Goal: Task Accomplishment & Management: Use online tool/utility

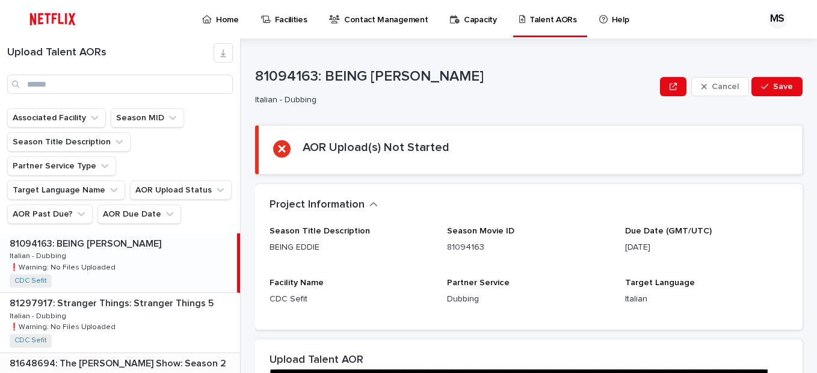
click at [119, 356] on p "81648694: The [PERSON_NAME] Show: Season 2" at bounding box center [119, 363] width 219 height 14
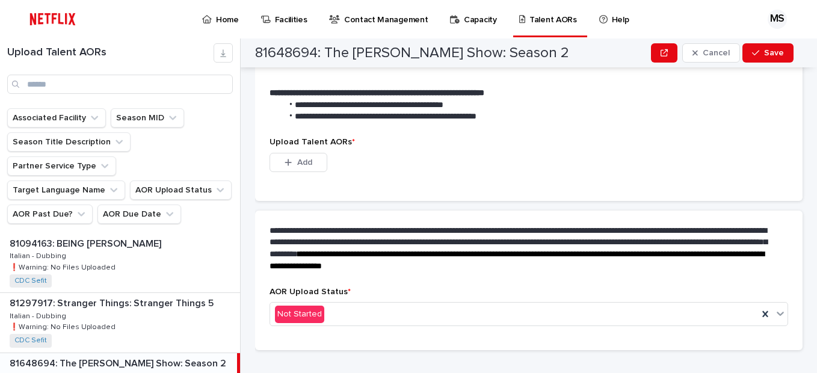
scroll to position [360, 0]
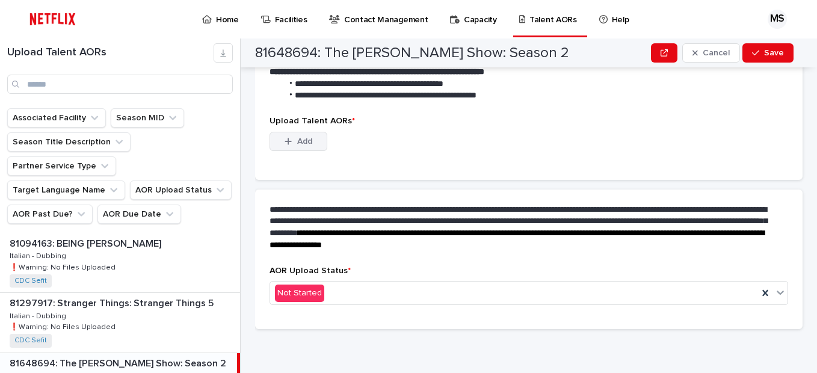
click at [317, 145] on button "Add" at bounding box center [299, 141] width 58 height 19
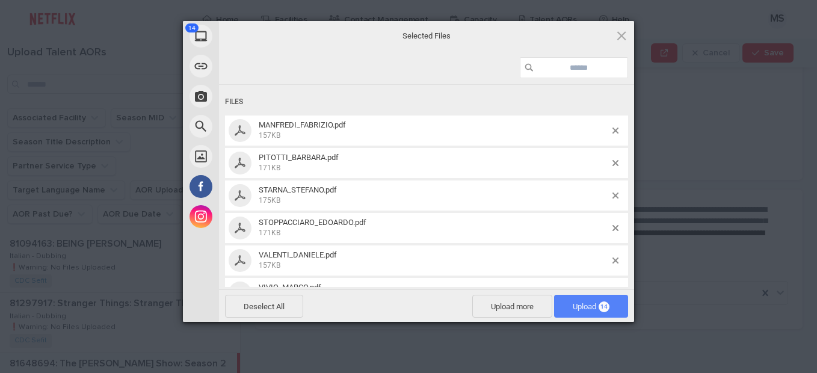
click at [582, 310] on span "Upload 14" at bounding box center [591, 306] width 74 height 23
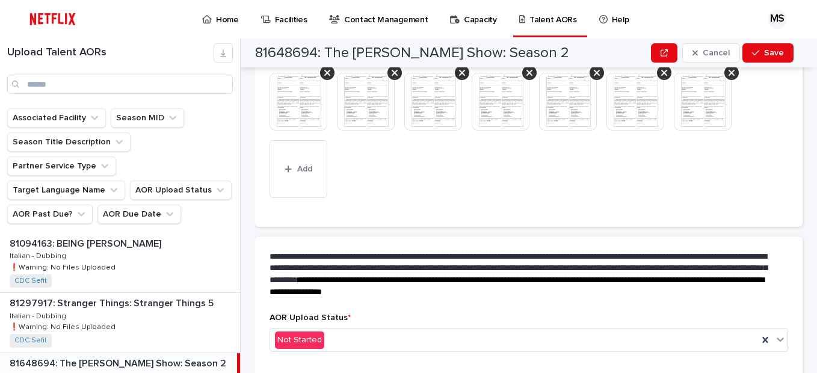
scroll to position [418, 0]
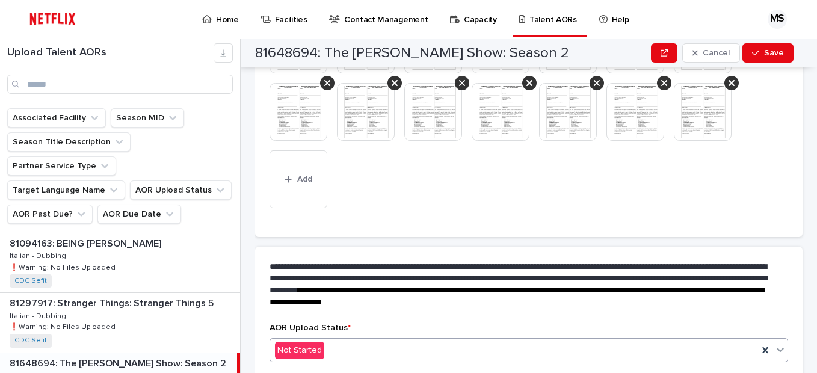
click at [347, 347] on div "Not Started" at bounding box center [514, 351] width 488 height 20
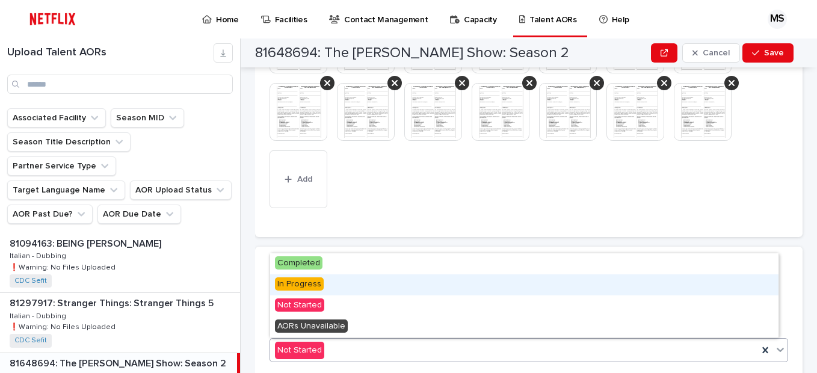
click at [330, 283] on div "In Progress" at bounding box center [524, 284] width 508 height 21
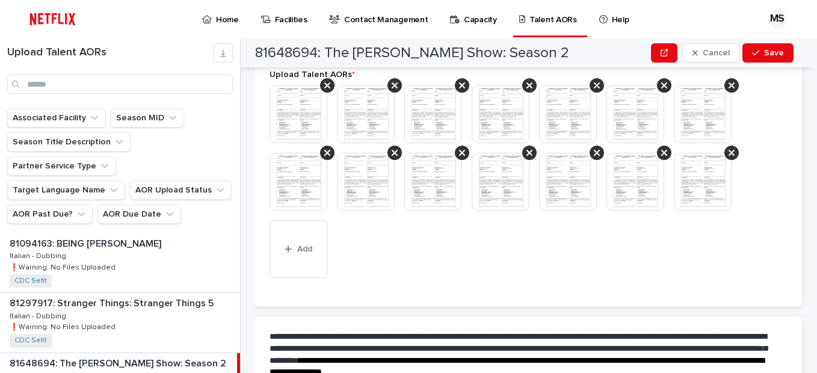
scroll to position [453, 0]
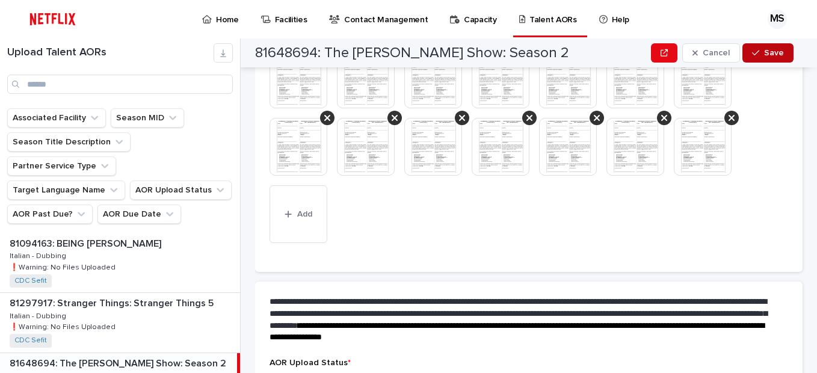
click at [776, 50] on span "Save" at bounding box center [774, 53] width 20 height 8
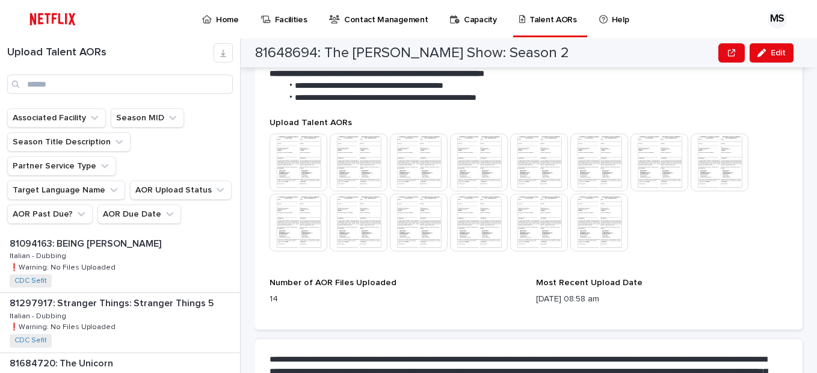
scroll to position [370, 0]
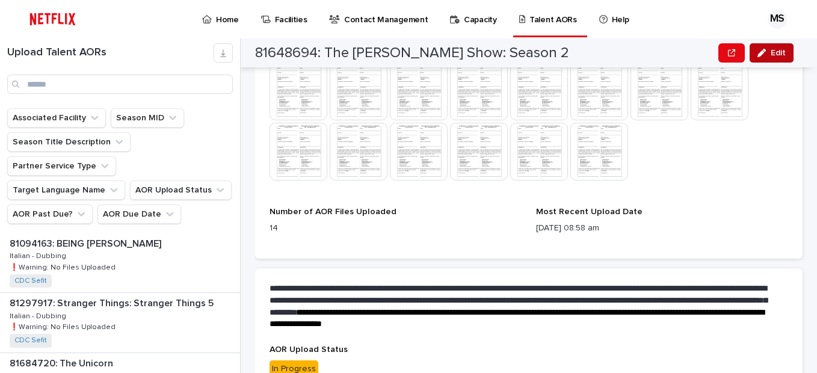
click at [780, 57] on span "Edit" at bounding box center [778, 53] width 15 height 8
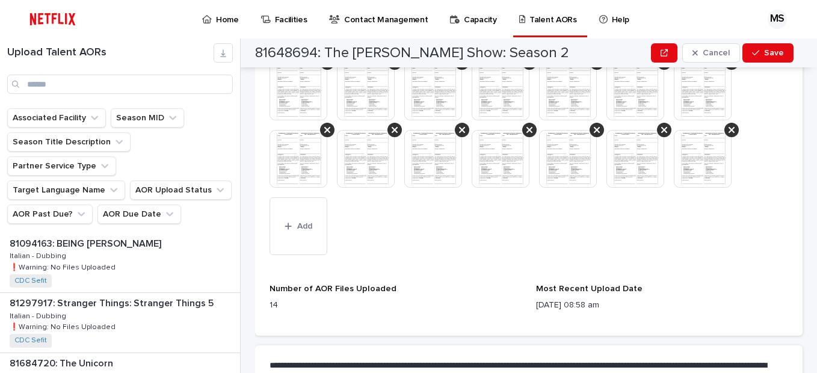
scroll to position [472, 0]
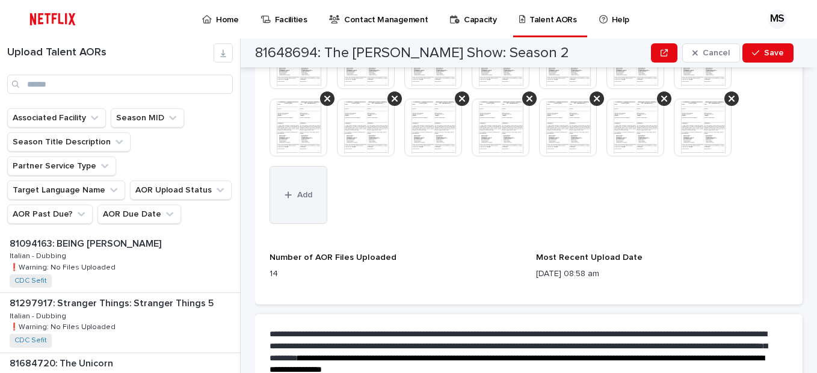
click at [314, 187] on button "Add" at bounding box center [299, 195] width 58 height 58
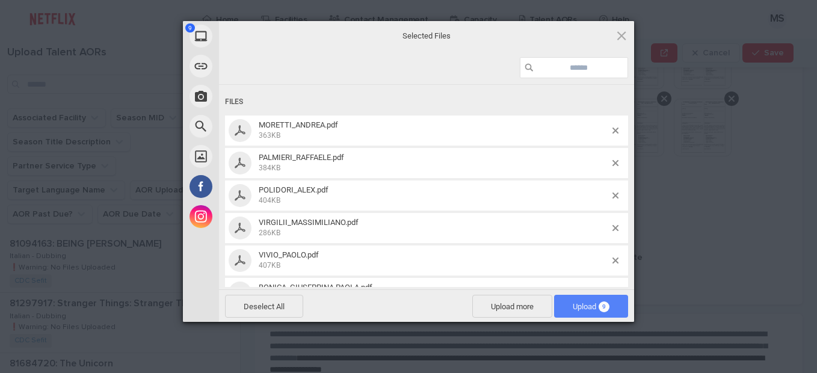
click at [564, 302] on span "Upload 9" at bounding box center [591, 306] width 74 height 23
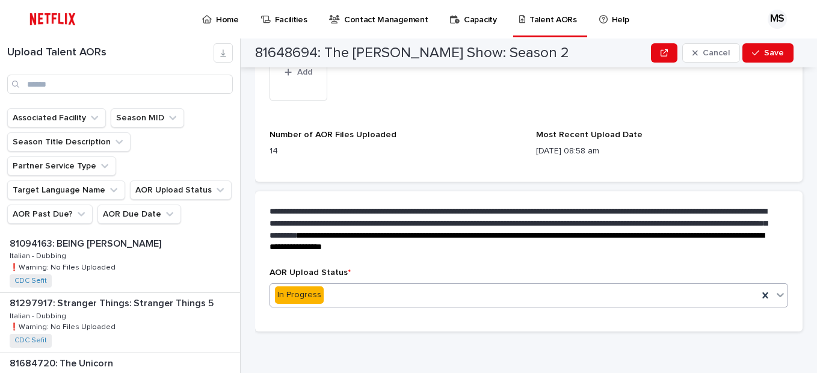
scroll to position [729, 0]
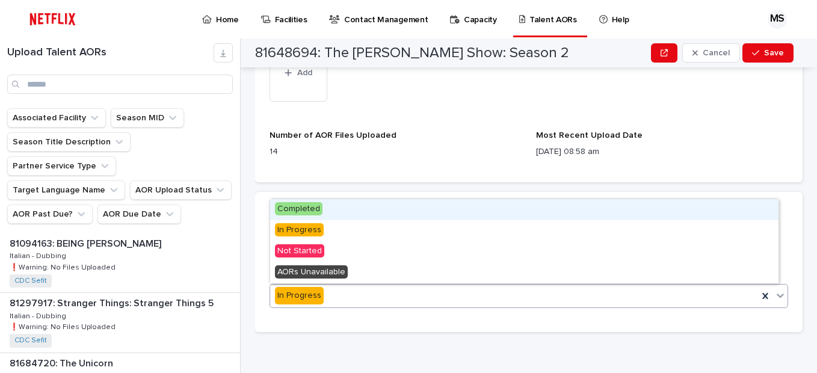
click at [398, 288] on div "In Progress" at bounding box center [514, 296] width 488 height 20
click at [306, 207] on span "Completed" at bounding box center [299, 208] width 48 height 13
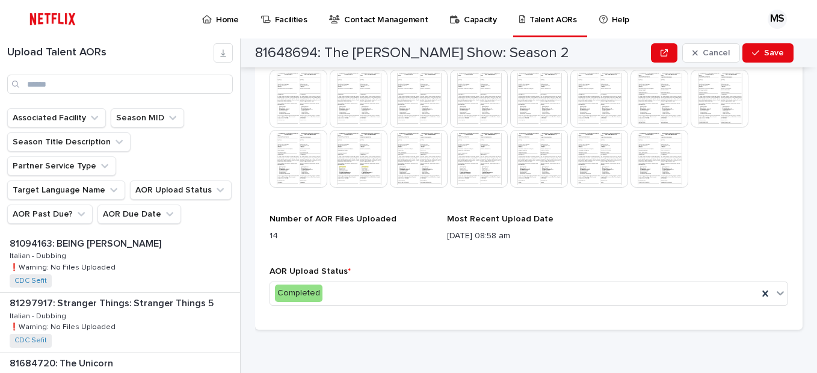
scroll to position [433, 0]
click at [755, 50] on icon "button" at bounding box center [755, 53] width 7 height 8
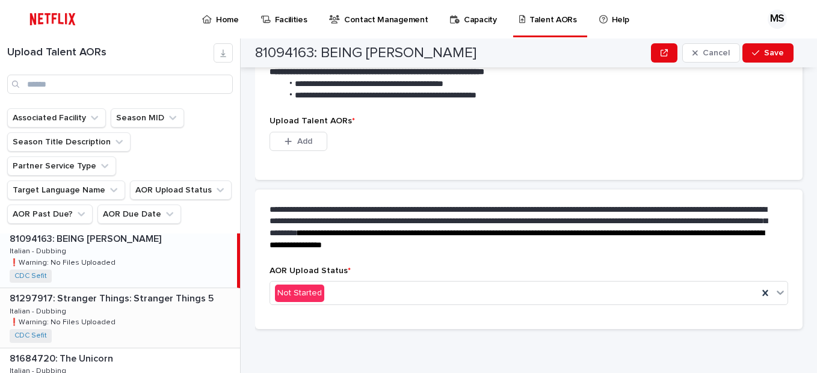
scroll to position [0, 0]
